Goal: Answer question/provide support

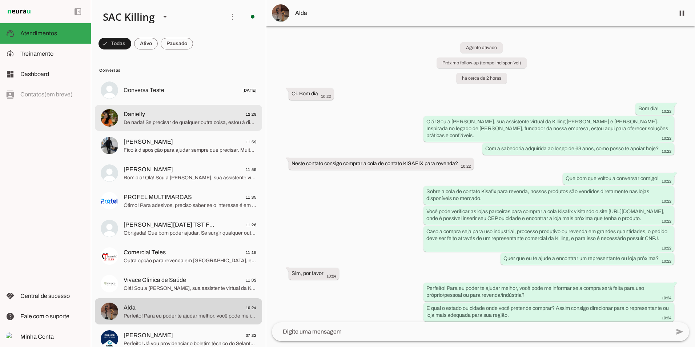
click at [188, 113] on span "Danielly 12:29" at bounding box center [190, 114] width 133 height 9
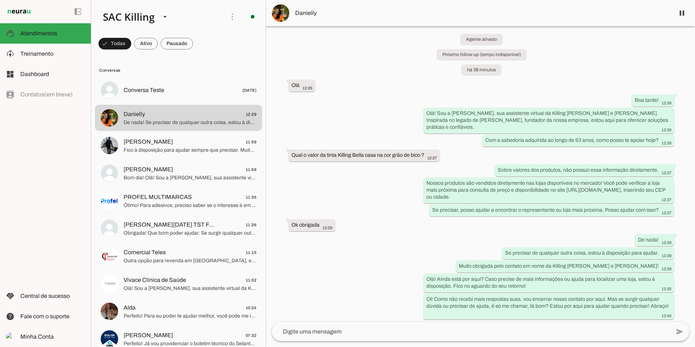
scroll to position [11, 0]
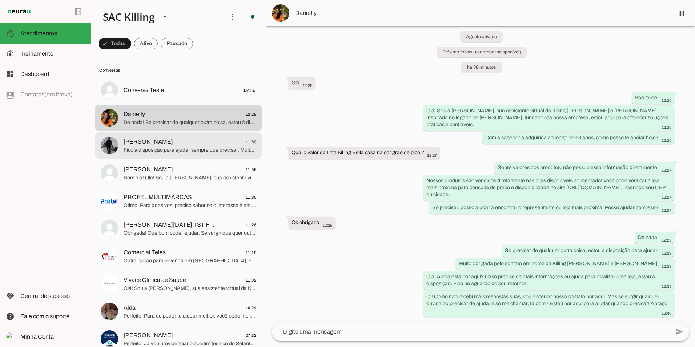
click at [172, 154] on md-item "[PERSON_NAME] 11:59 Fico à disposição para ajudar sempre que precisar. Muito ob…" at bounding box center [178, 145] width 167 height 26
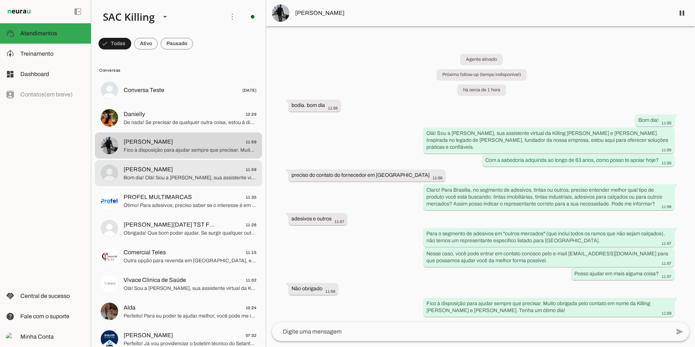
click at [212, 166] on span "[PERSON_NAME] 11:59" at bounding box center [190, 169] width 133 height 9
